Goal: Information Seeking & Learning: Learn about a topic

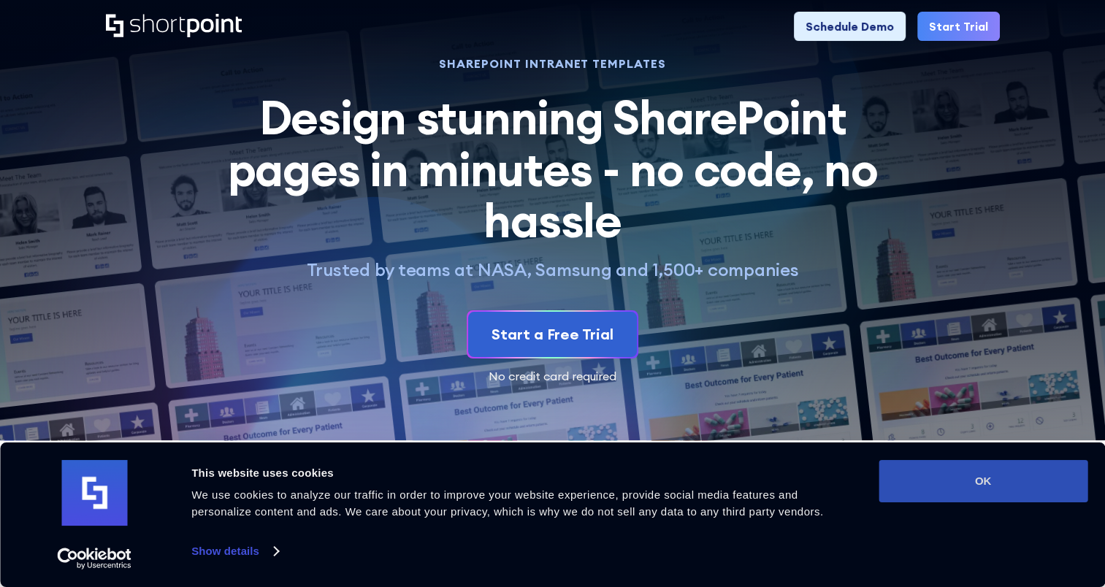
click at [950, 486] on button "OK" at bounding box center [983, 481] width 209 height 42
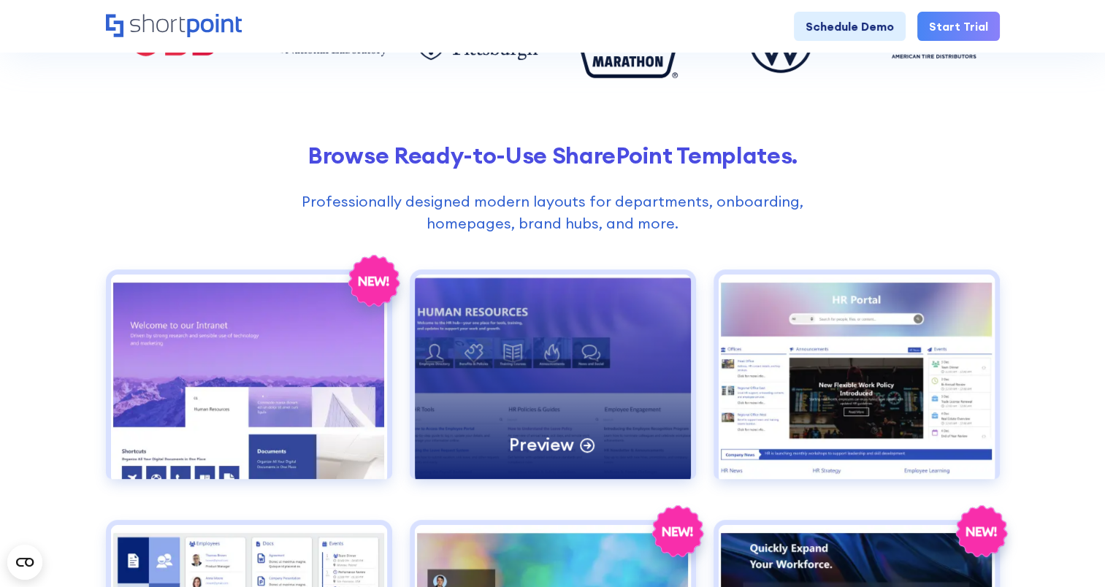
scroll to position [511, 0]
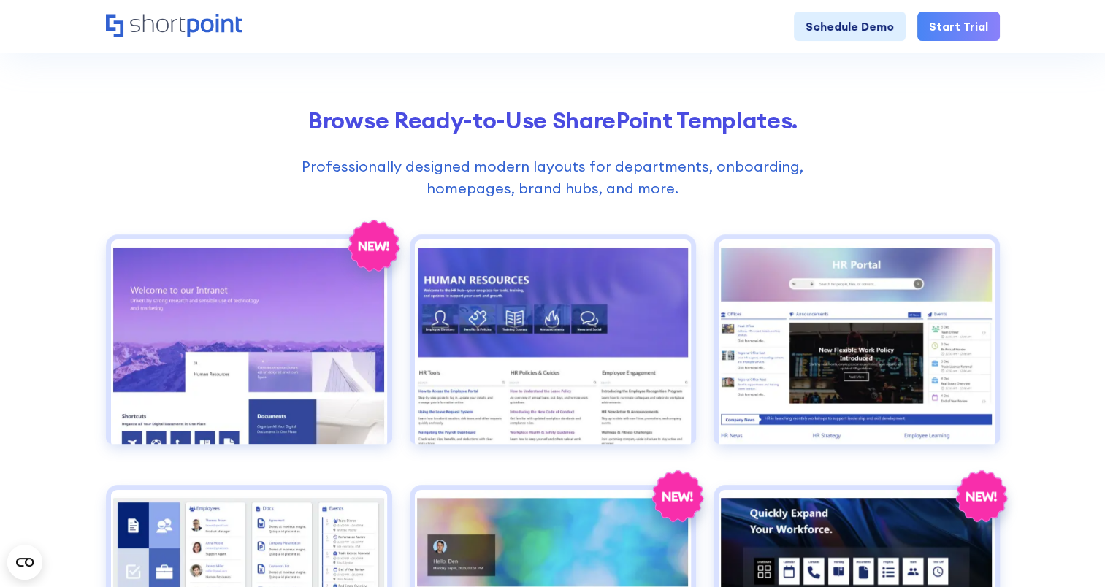
click at [518, 129] on h2 "Browse Ready-to-Use SharePoint Templates." at bounding box center [553, 120] width 894 height 27
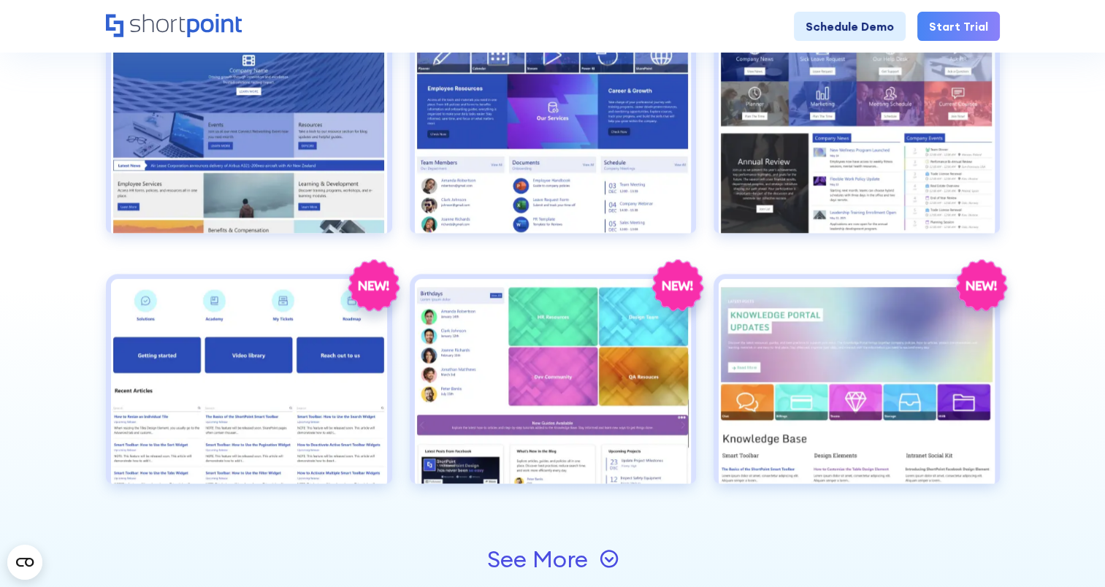
scroll to position [1534, 0]
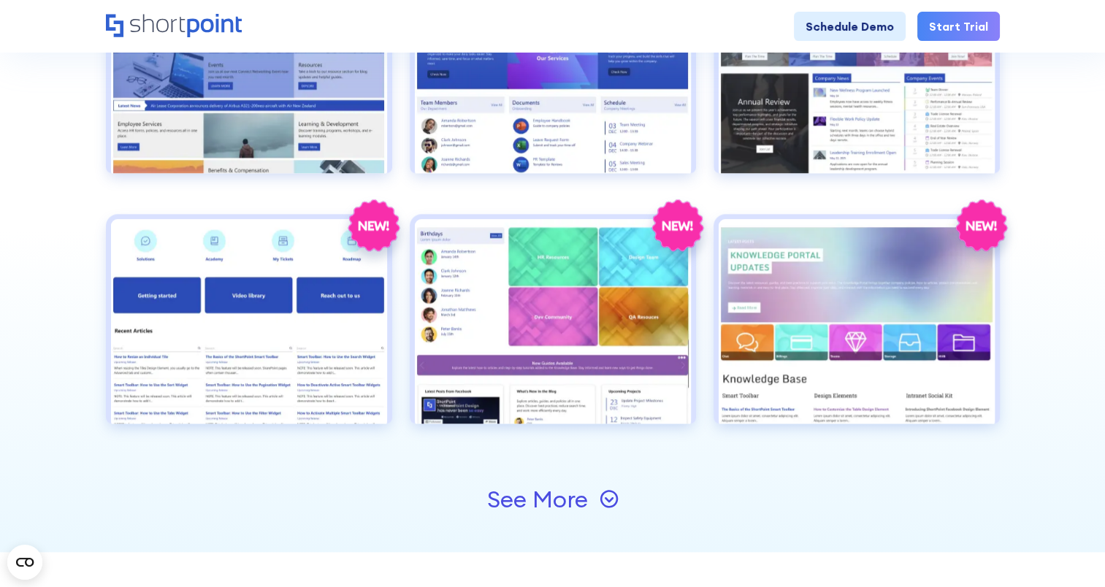
click at [557, 496] on div "See More" at bounding box center [537, 499] width 101 height 23
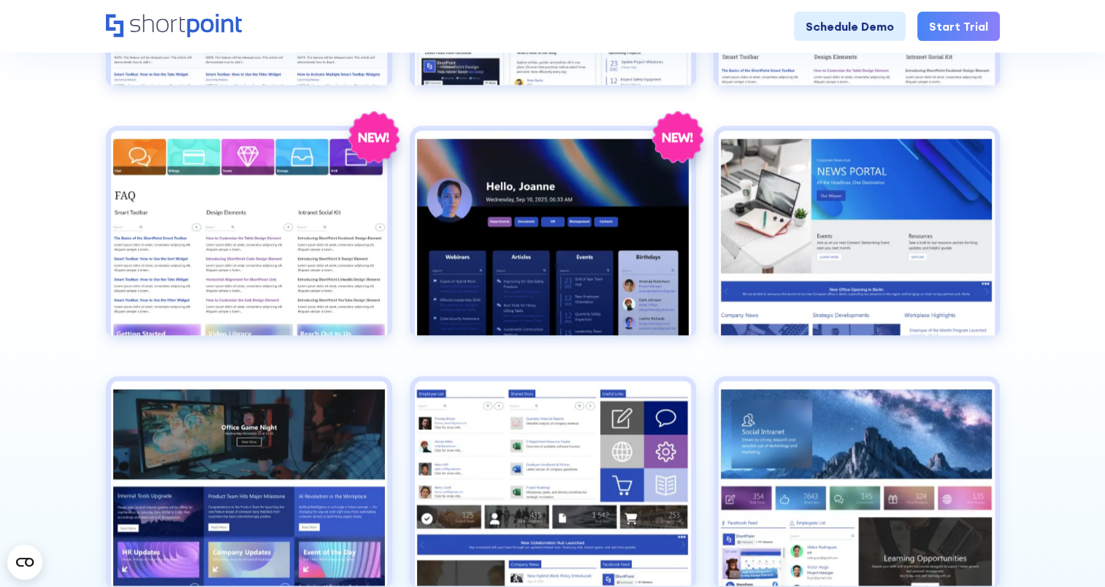
scroll to position [2118, 0]
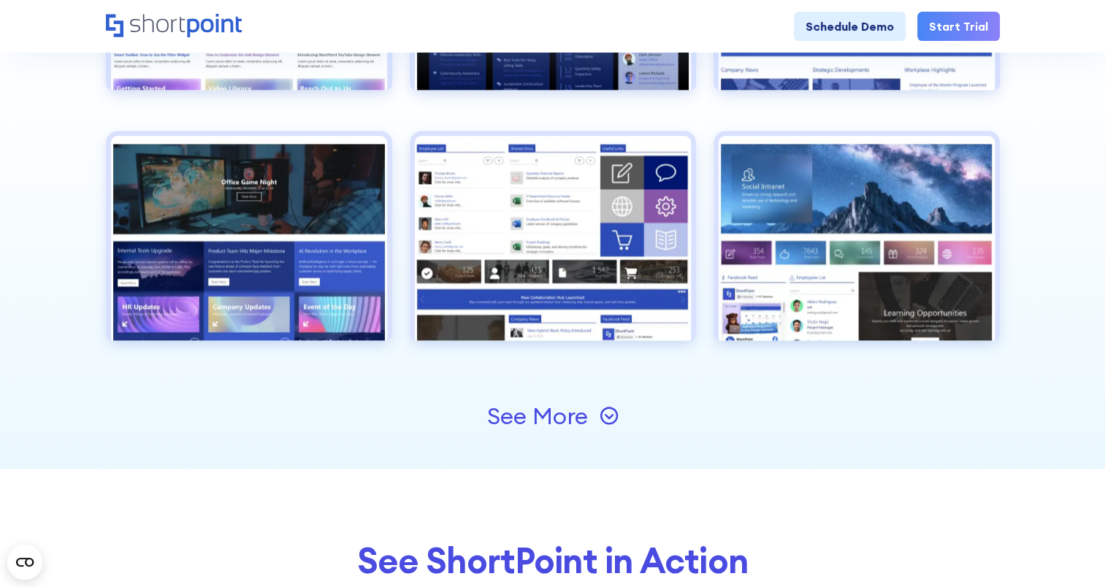
click at [581, 397] on div "See More" at bounding box center [553, 416] width 894 height 105
click at [576, 411] on div "See More" at bounding box center [537, 416] width 101 height 23
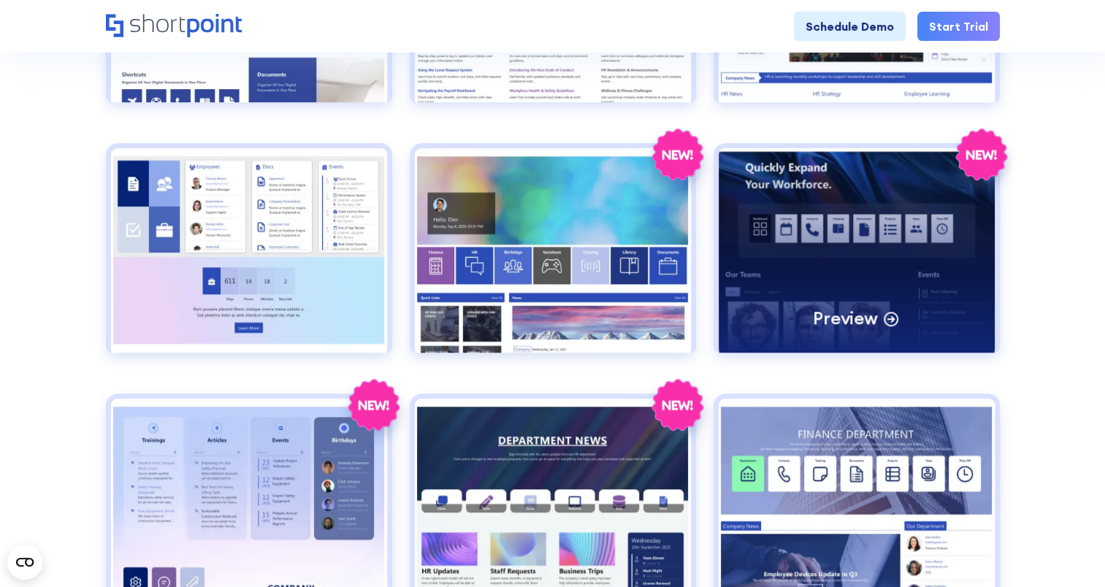
scroll to position [926, 0]
